Goal: Transaction & Acquisition: Subscribe to service/newsletter

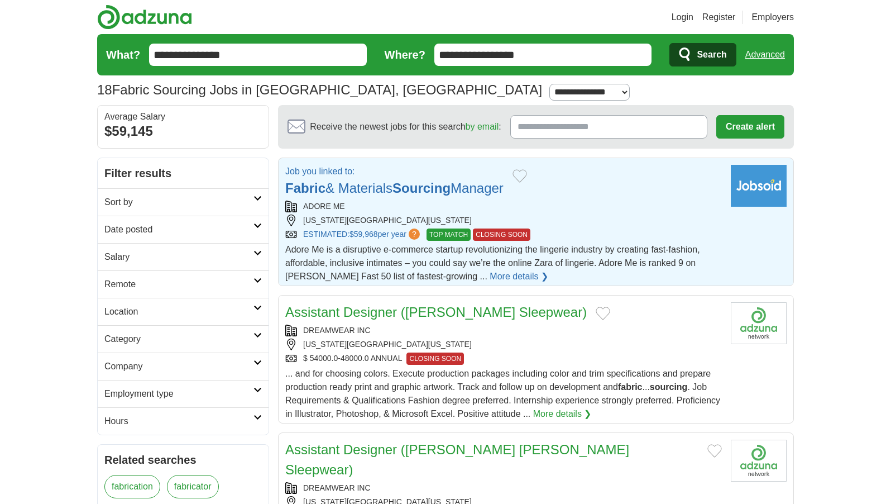
click at [392, 181] on link "Fabric & Materials Sourcing Manager" at bounding box center [394, 187] width 218 height 15
click at [387, 189] on link "Fabric & Materials Sourcing Manager" at bounding box center [394, 187] width 218 height 15
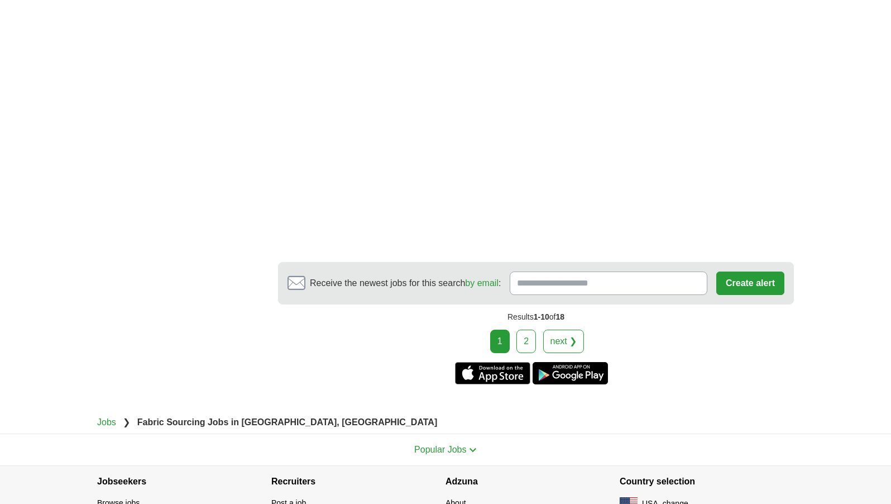
scroll to position [2067, 0]
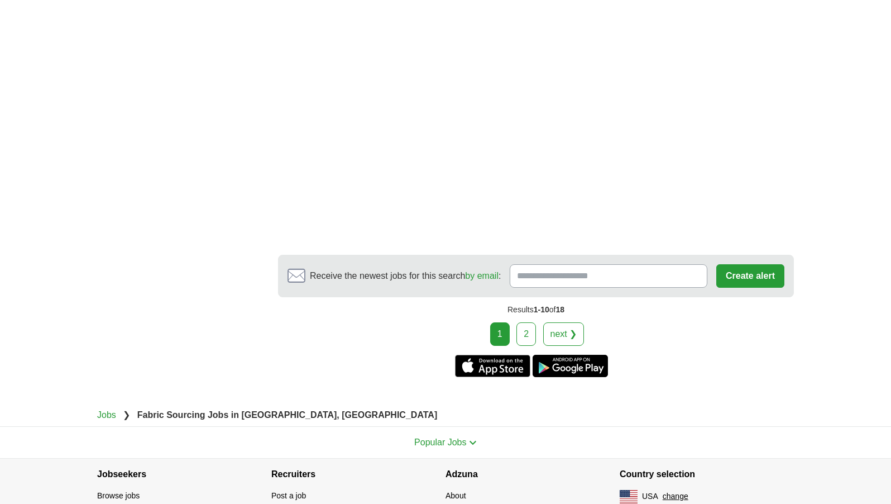
click at [526, 322] on link "2" at bounding box center [527, 333] width 20 height 23
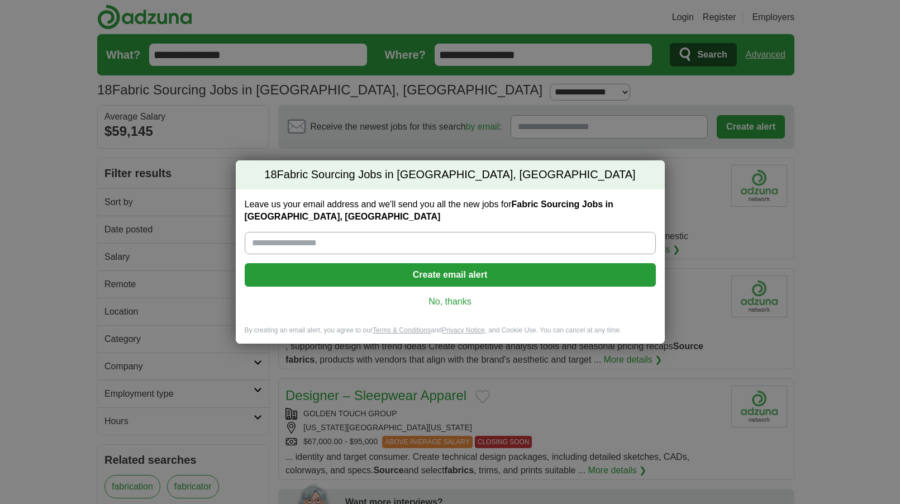
click at [280, 239] on input "Leave us your email address and we'll send you all the new jobs for Fabric Sour…" at bounding box center [450, 243] width 411 height 22
type input "**********"
click at [428, 280] on button "Create email alert" at bounding box center [450, 274] width 411 height 23
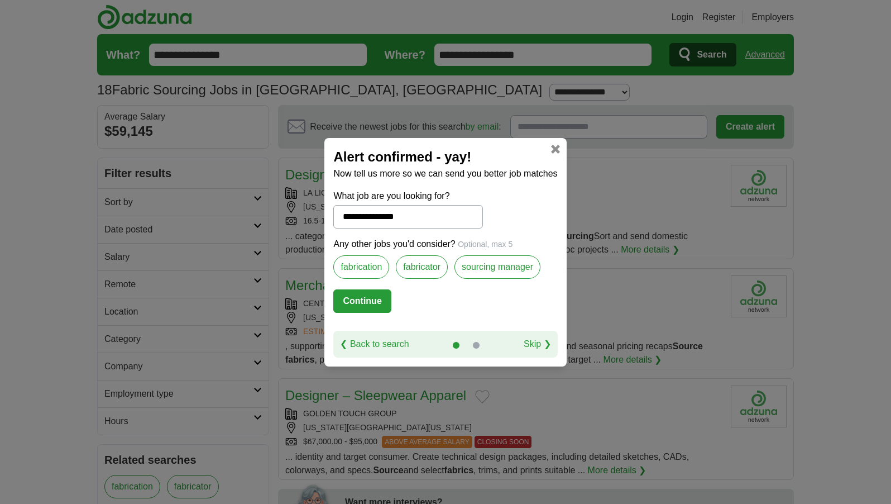
click at [364, 297] on button "Continue" at bounding box center [362, 300] width 58 height 23
select select "**"
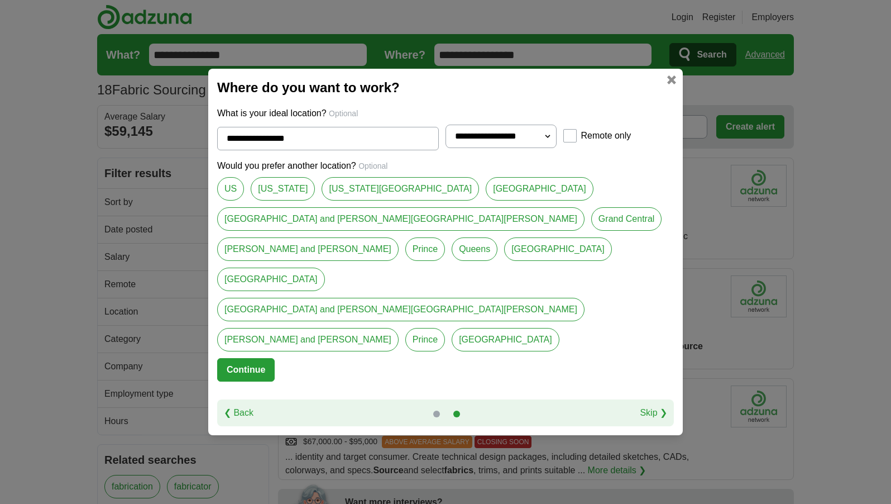
click at [244, 358] on button "Continue" at bounding box center [246, 369] width 58 height 23
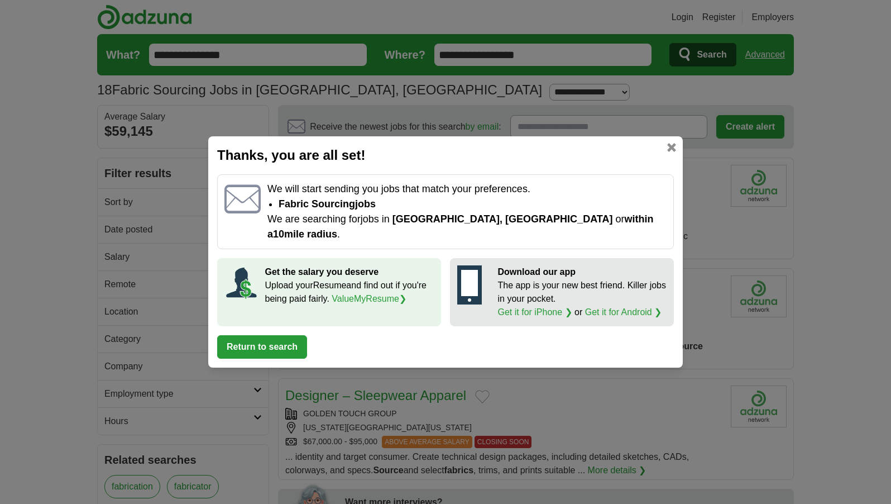
click at [288, 345] on button "Return to search" at bounding box center [262, 346] width 90 height 23
